Goal: Task Accomplishment & Management: Manage account settings

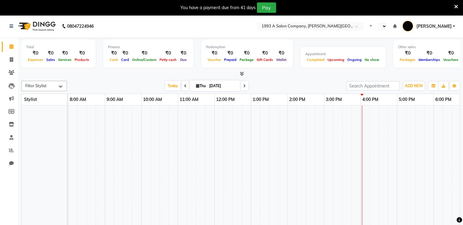
select select "en"
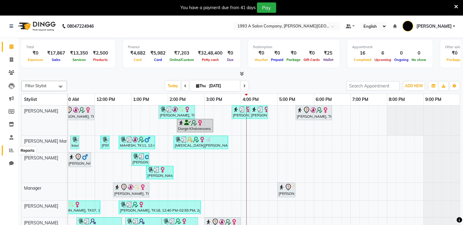
click at [10, 151] on icon at bounding box center [11, 150] width 5 height 5
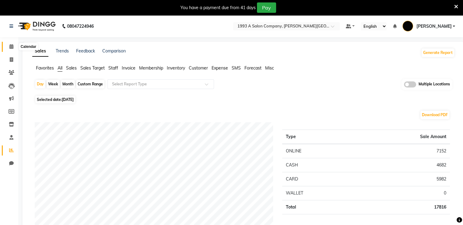
click at [10, 48] on icon at bounding box center [11, 46] width 4 height 5
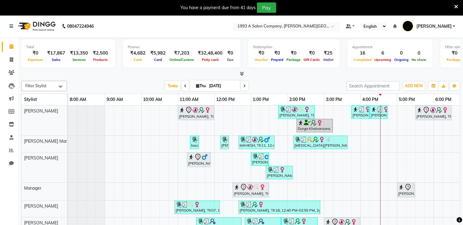
click at [258, 24] on input "text" at bounding box center [280, 27] width 88 height 6
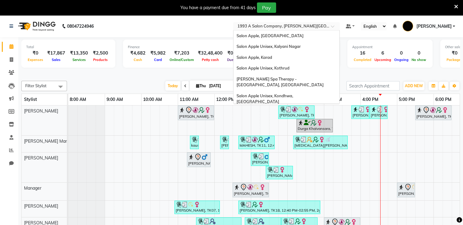
scroll to position [429, 0]
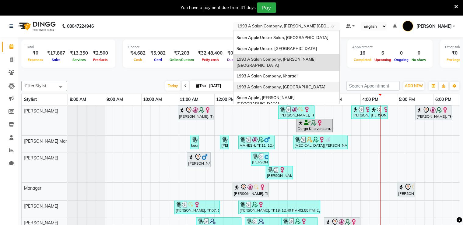
click at [267, 84] on span "1993 A Salon Company, [GEOGRAPHIC_DATA]" at bounding box center [281, 86] width 89 height 5
